Goal: Information Seeking & Learning: Understand process/instructions

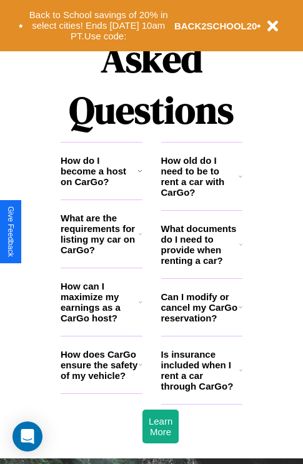
scroll to position [1516, 0]
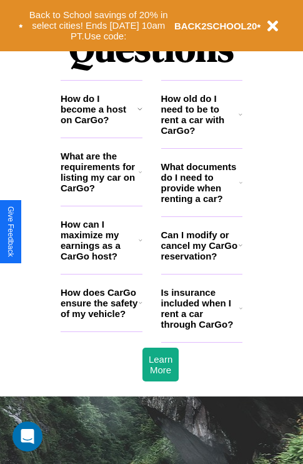
click at [140, 245] on icon at bounding box center [141, 240] width 4 height 10
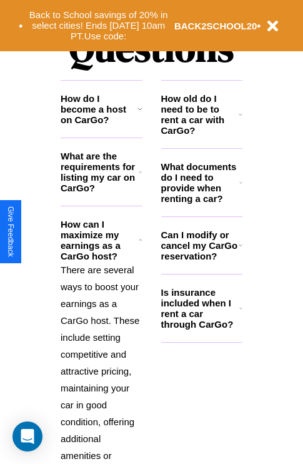
click at [201, 329] on h3 "Is insurance included when I rent a car through CarGo?" at bounding box center [200, 308] width 78 height 43
click at [140, 177] on icon at bounding box center [140, 172] width 3 height 10
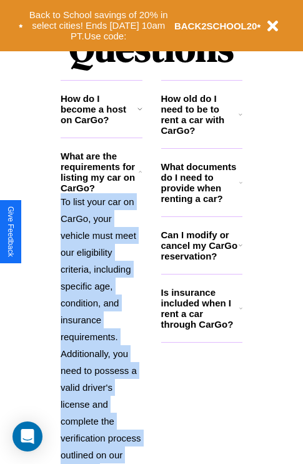
scroll to position [1972, 0]
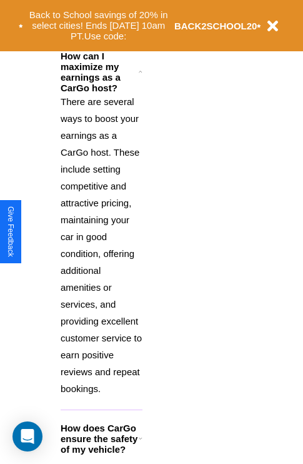
click at [140, 444] on icon at bounding box center [141, 439] width 4 height 10
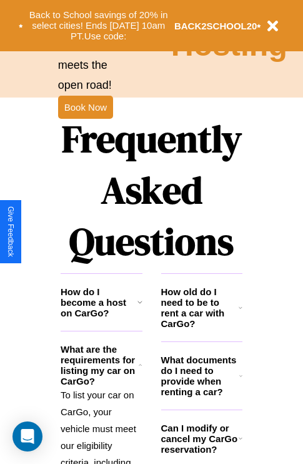
click at [240, 444] on icon at bounding box center [241, 439] width 4 height 10
